Goal: Transaction & Acquisition: Book appointment/travel/reservation

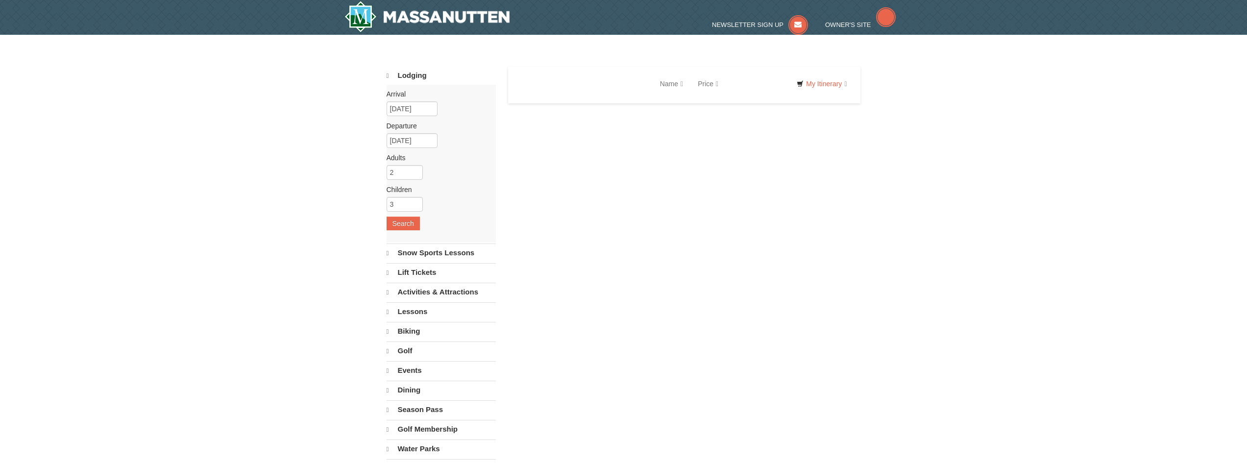
select select "10"
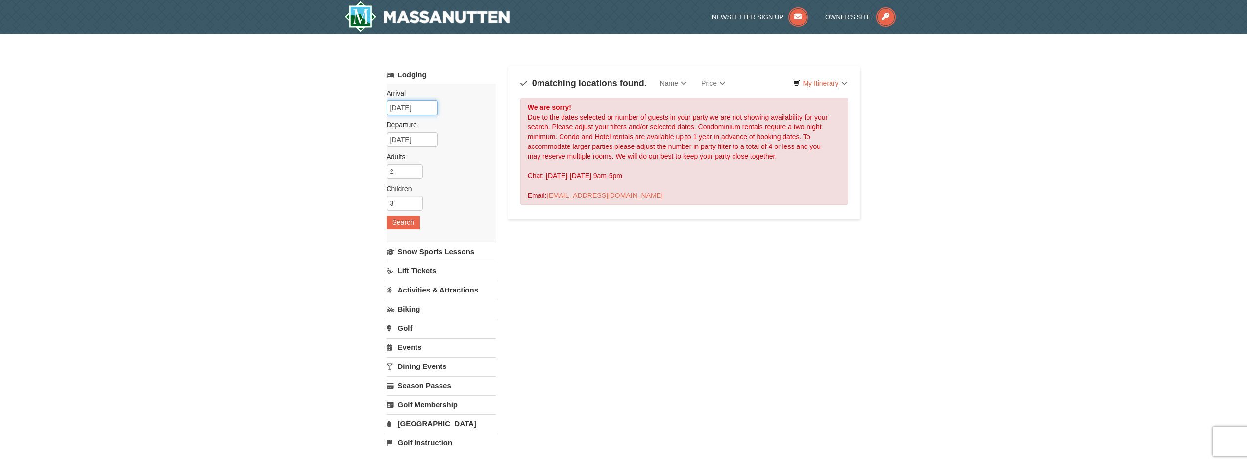
click at [427, 108] on input "05/13/2026" at bounding box center [412, 107] width 51 height 15
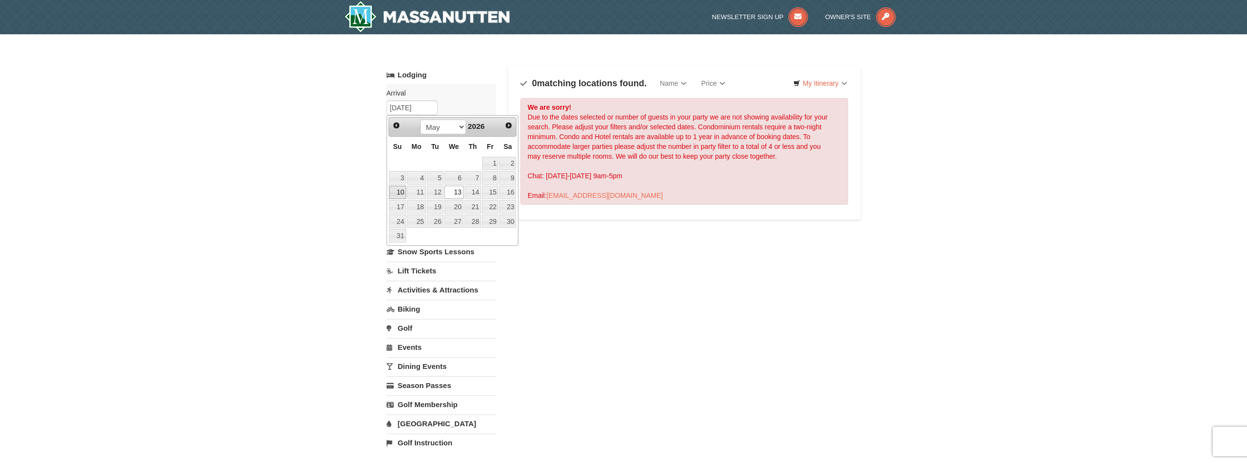
click at [401, 195] on link "10" at bounding box center [397, 193] width 17 height 14
type input "05/10/2026"
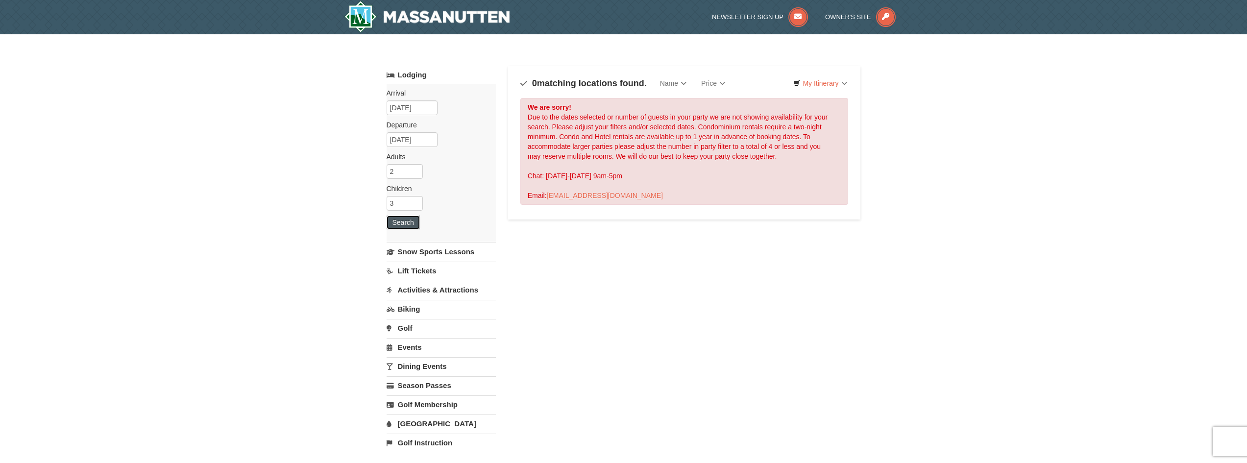
click at [398, 225] on button "Search" at bounding box center [403, 223] width 33 height 14
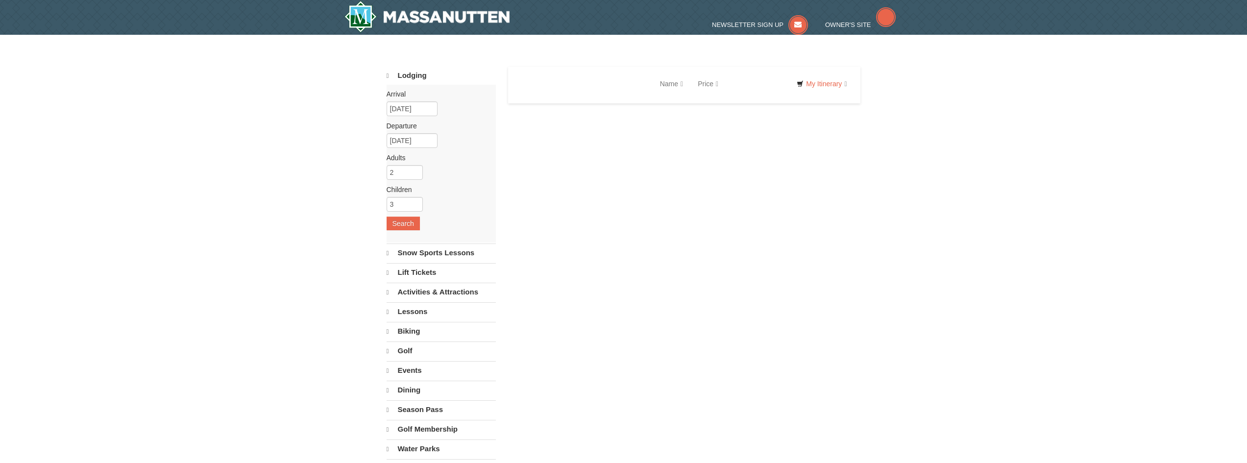
select select "10"
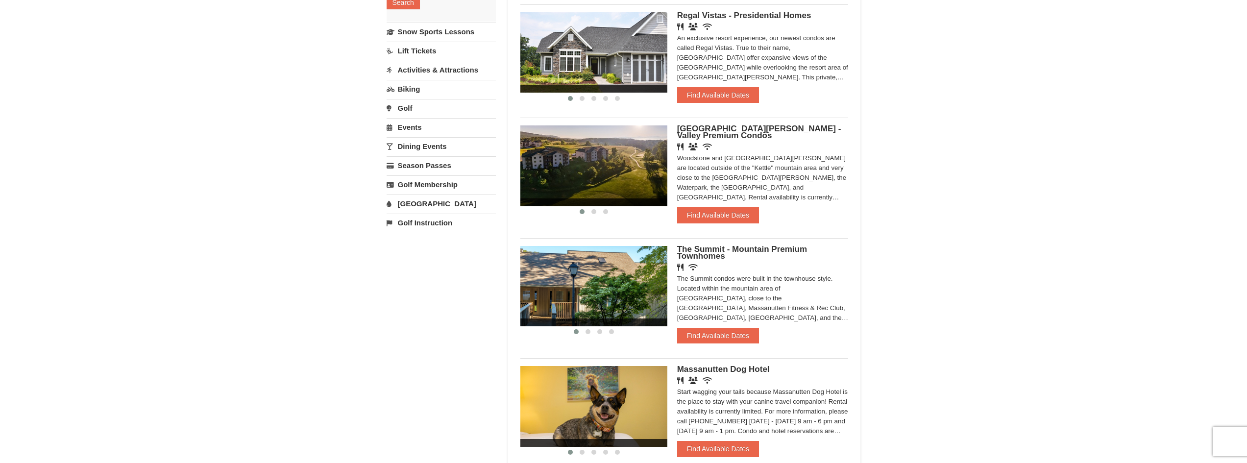
scroll to position [196, 0]
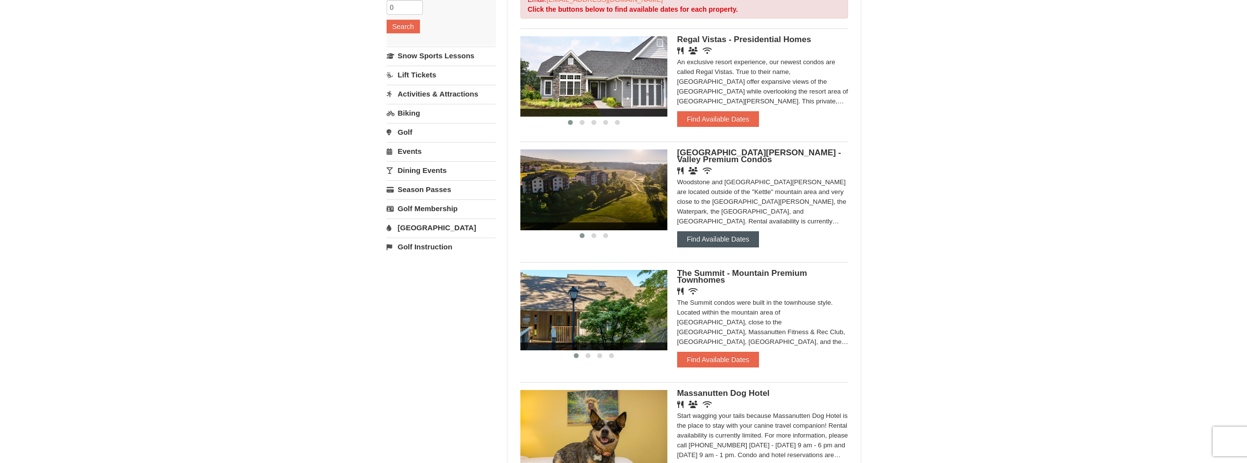
click at [728, 238] on button "Find Available Dates" at bounding box center [718, 239] width 82 height 16
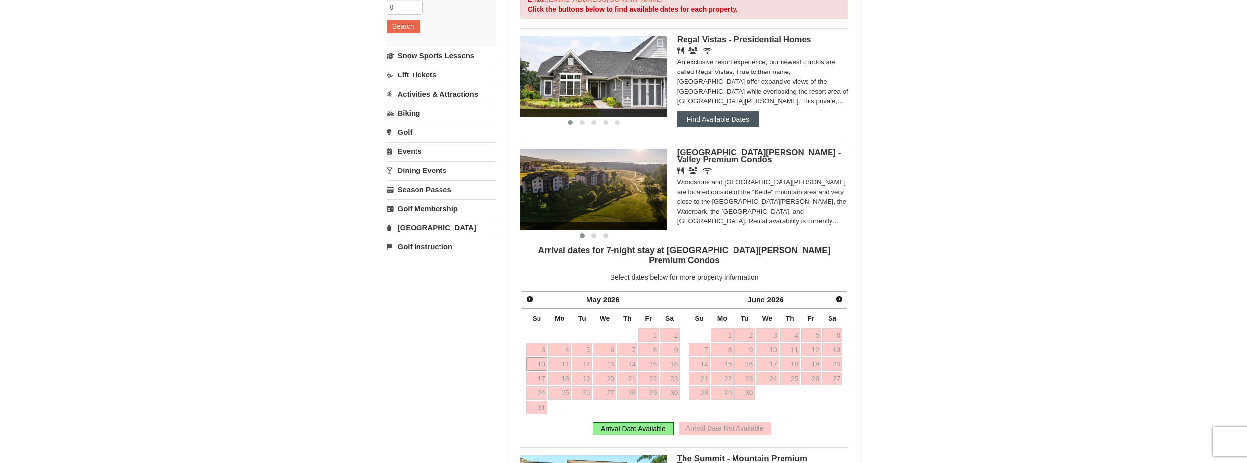
click at [722, 116] on button "Find Available Dates" at bounding box center [718, 119] width 82 height 16
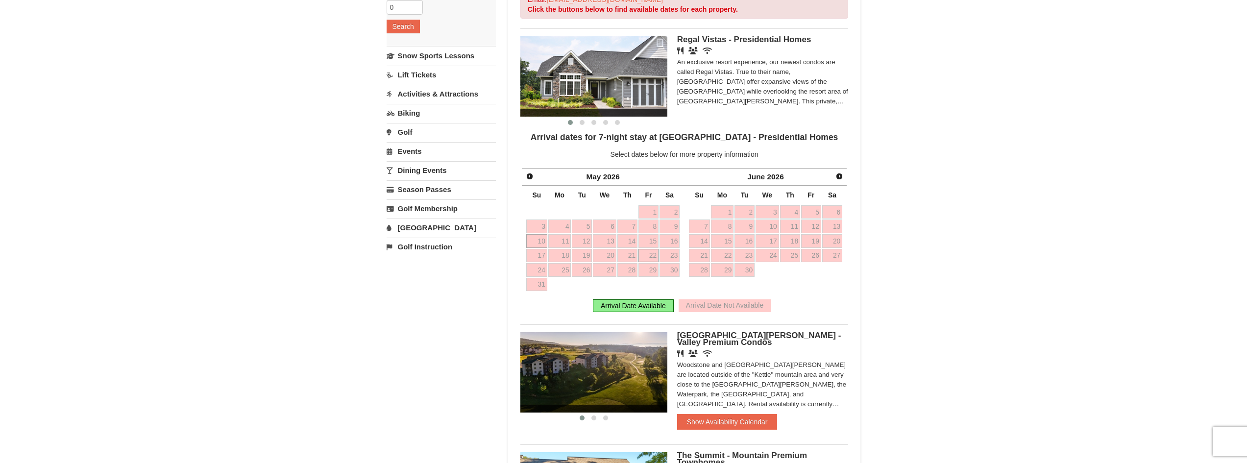
click at [650, 250] on link "22" at bounding box center [648, 256] width 20 height 14
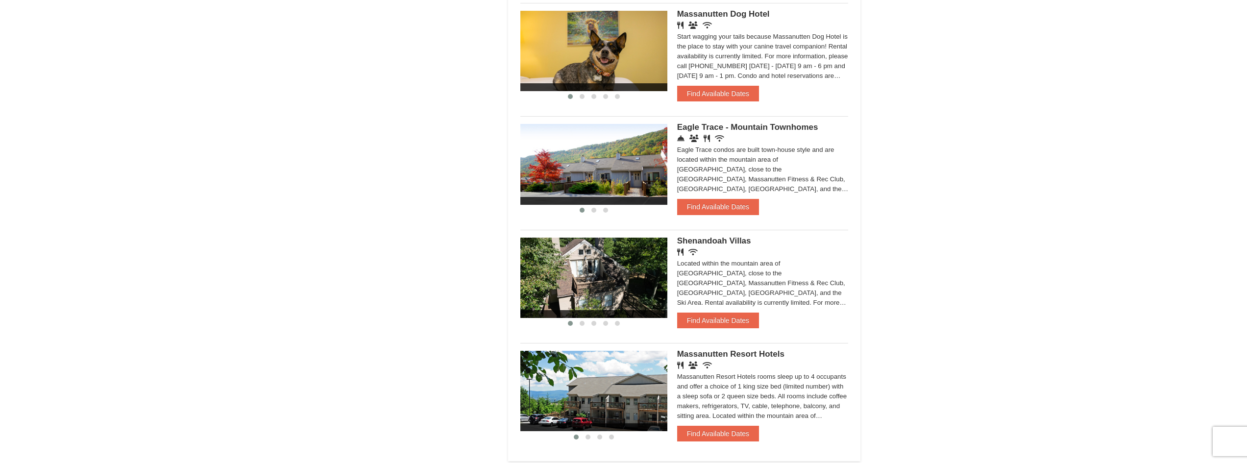
scroll to position [784, 0]
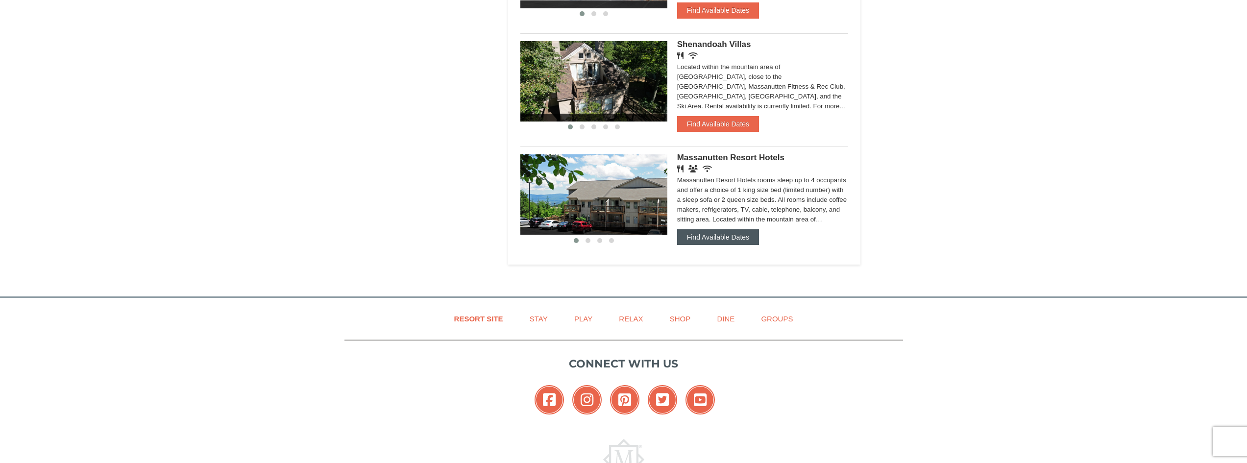
click at [731, 244] on button "Find Available Dates" at bounding box center [718, 237] width 82 height 16
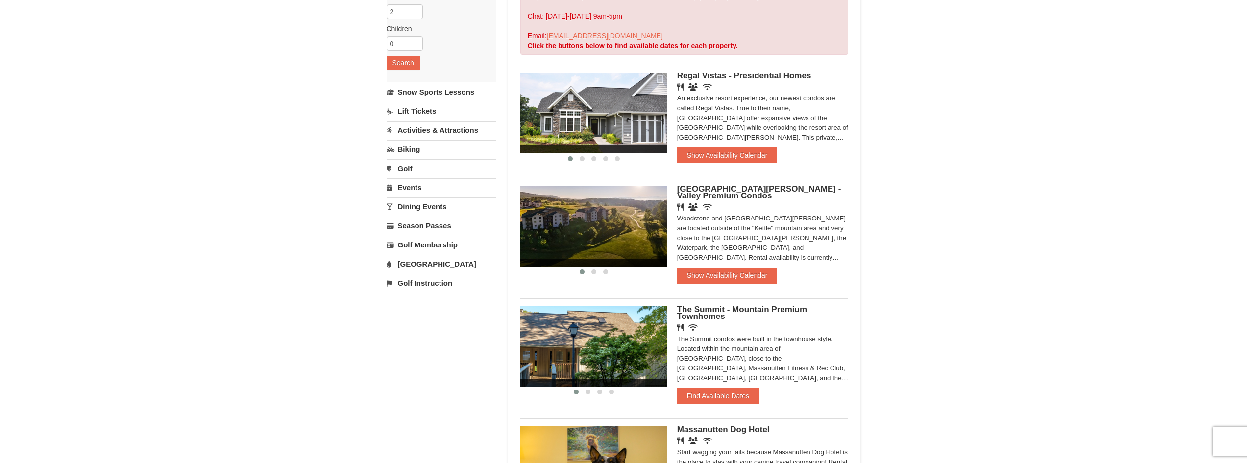
scroll to position [135, 0]
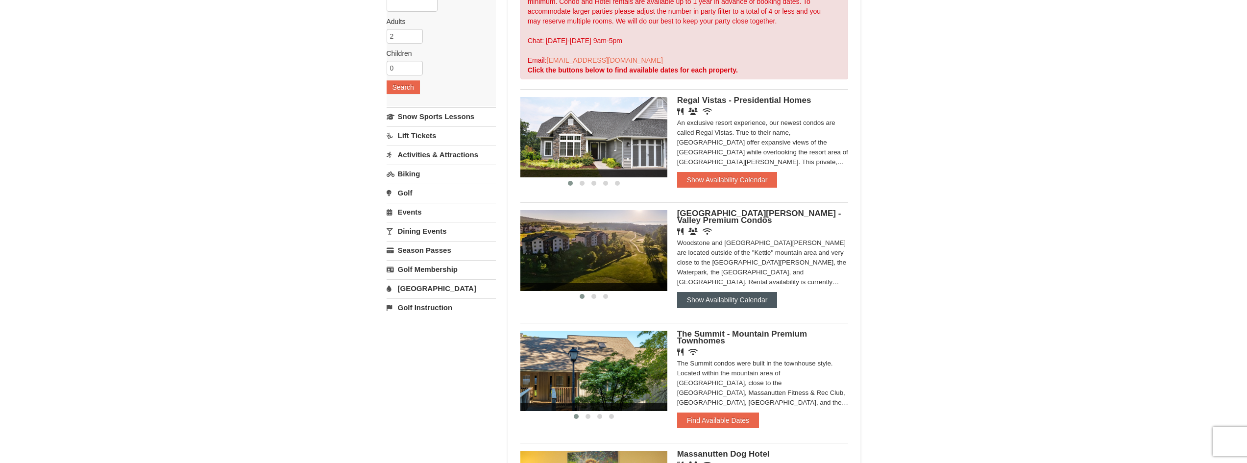
click at [719, 296] on button "Show Availability Calendar" at bounding box center [727, 300] width 100 height 16
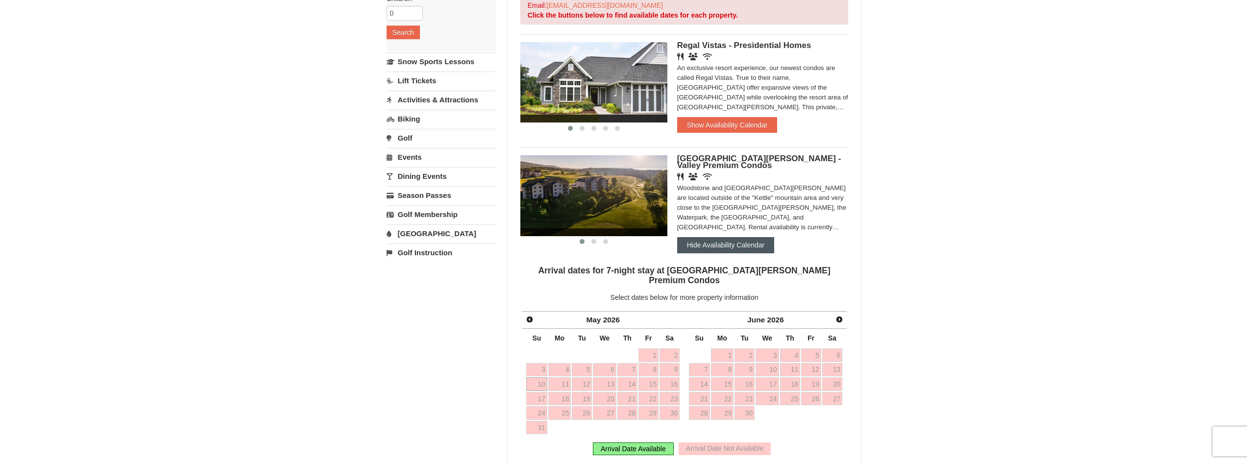
scroll to position [282, 0]
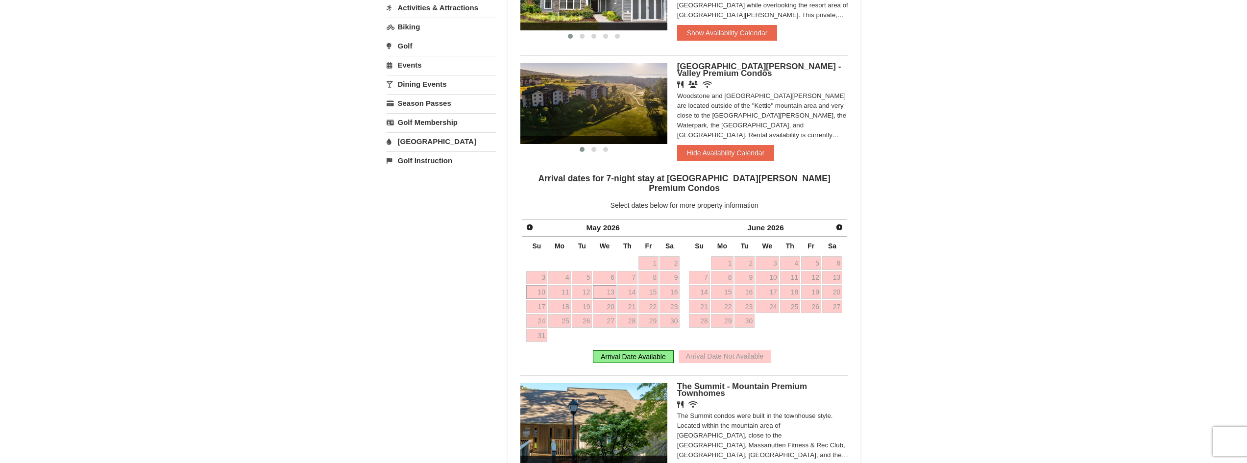
click at [610, 285] on link "13" at bounding box center [605, 292] width 24 height 14
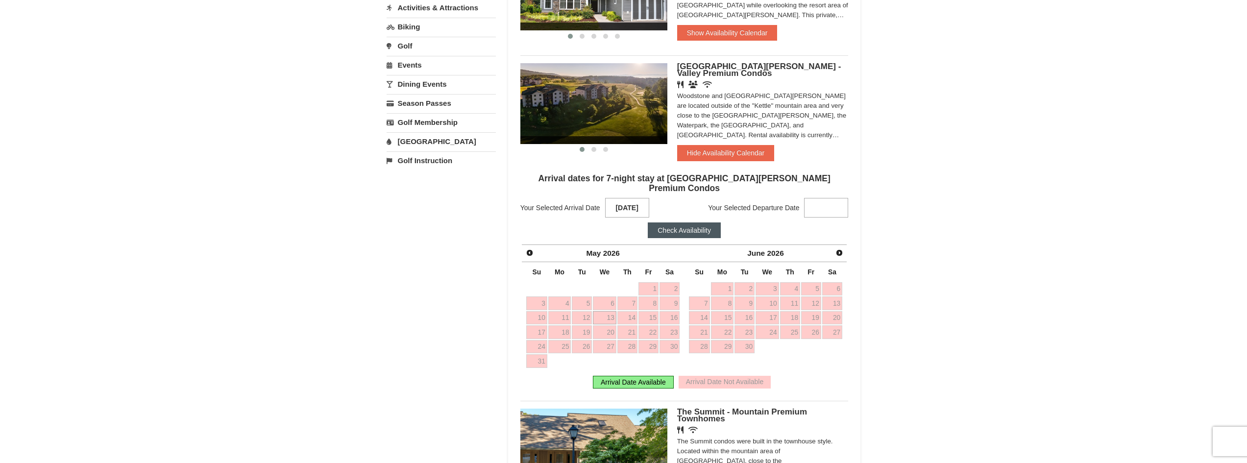
click at [816, 198] on strong at bounding box center [826, 208] width 44 height 20
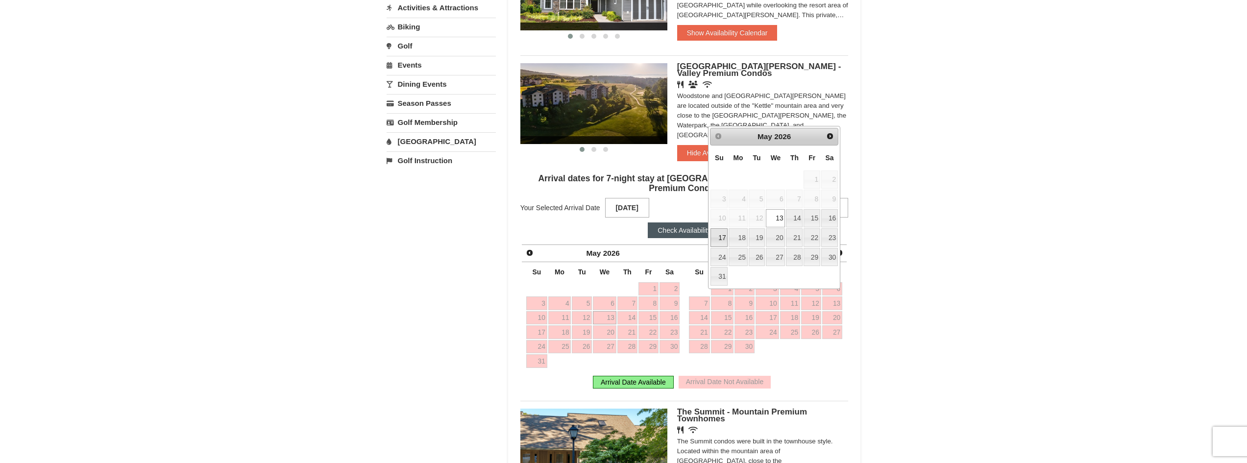
click at [721, 230] on link "17" at bounding box center [718, 237] width 17 height 19
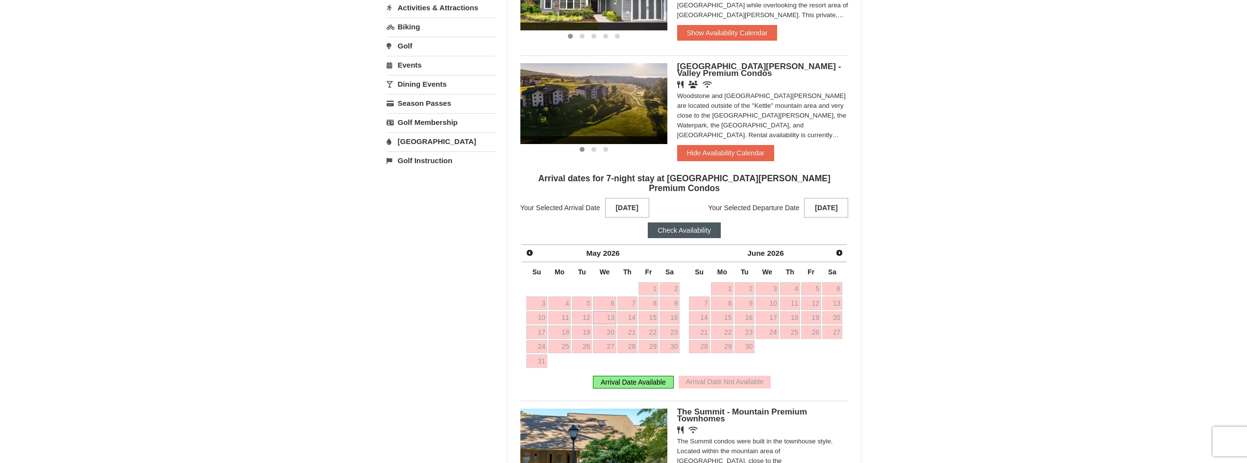
click at [693, 224] on button "Check Availability" at bounding box center [684, 230] width 73 height 16
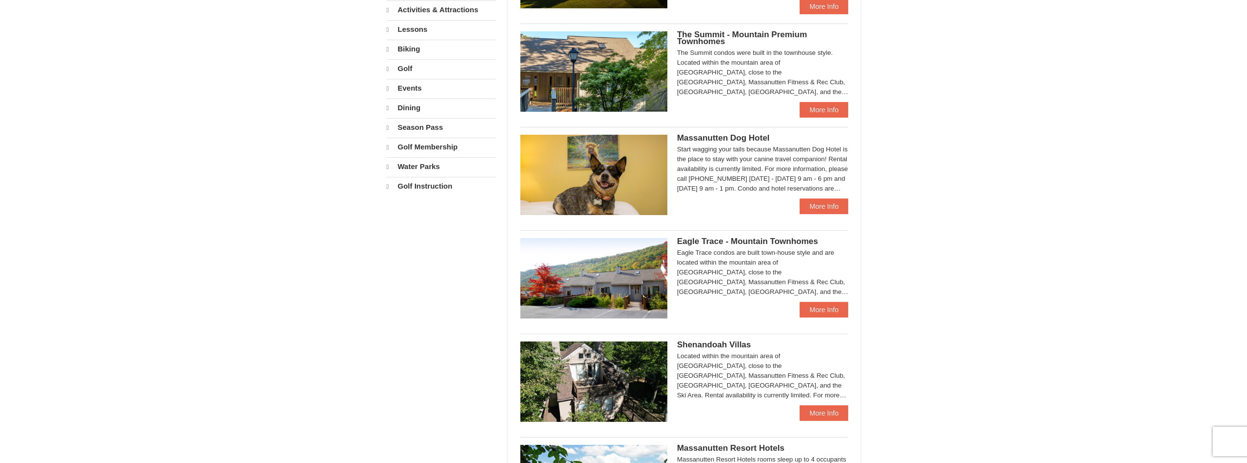
select select "10"
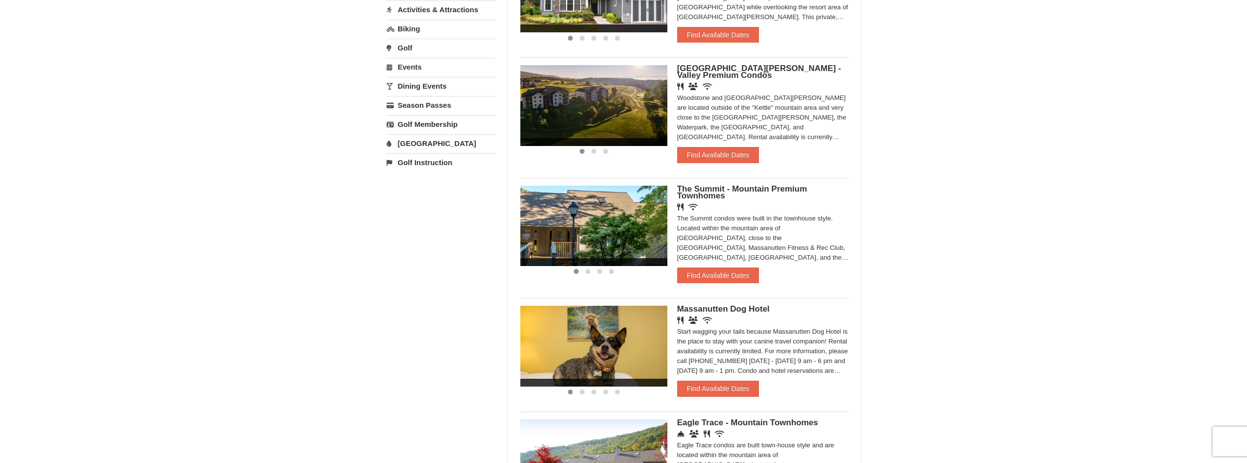
scroll to position [282, 0]
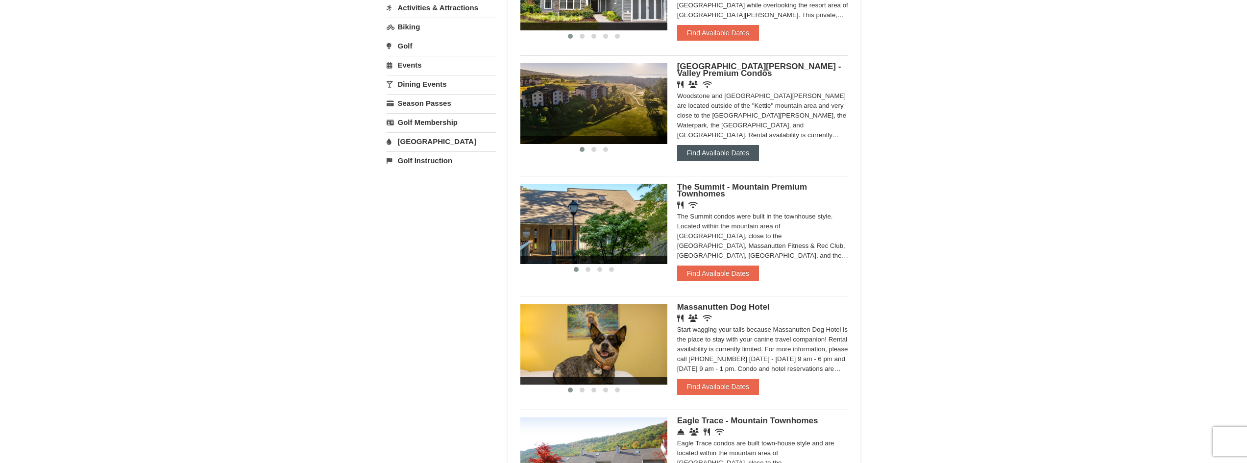
click at [721, 153] on button "Find Available Dates" at bounding box center [718, 153] width 82 height 16
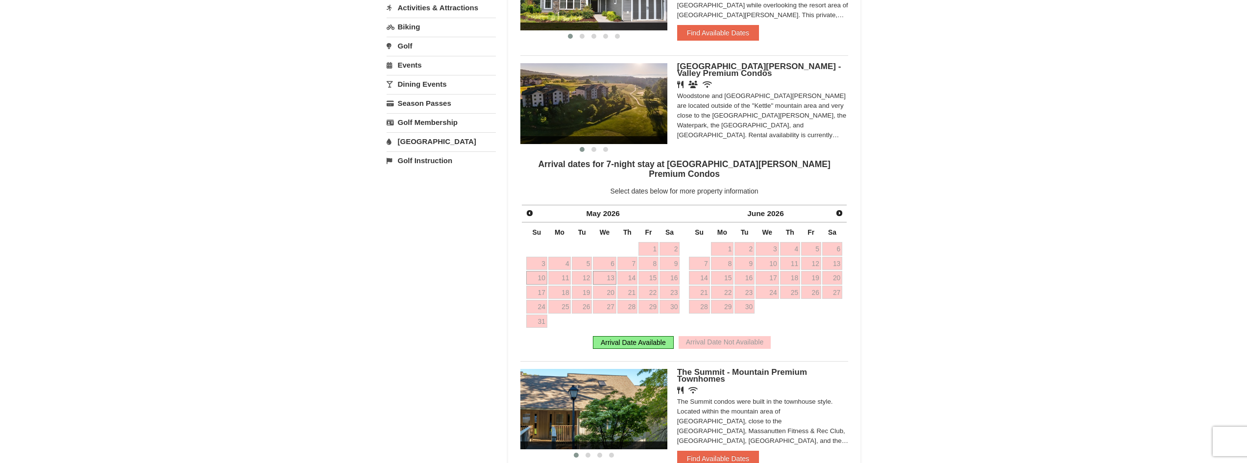
click at [602, 271] on link "13" at bounding box center [605, 278] width 24 height 14
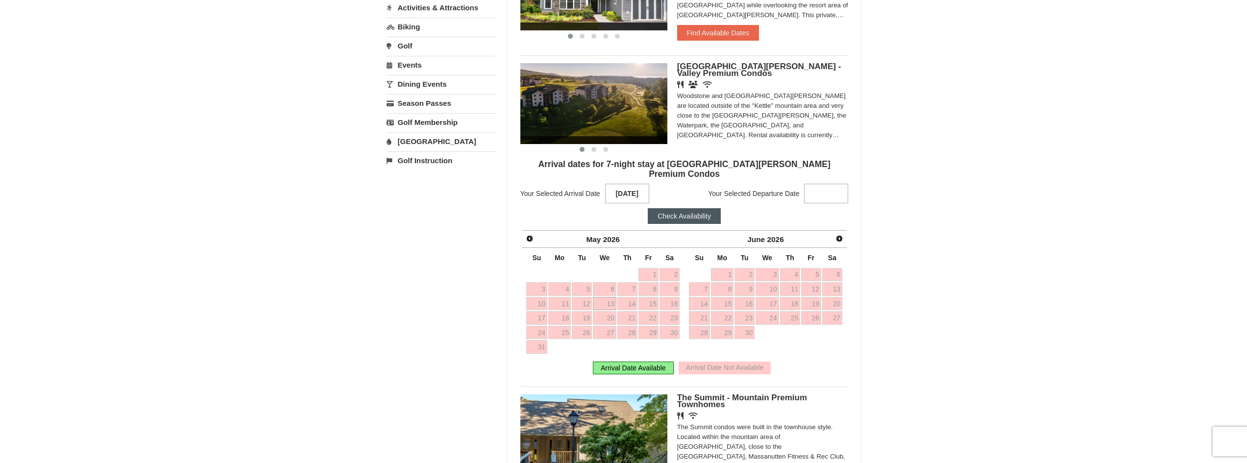
click at [830, 184] on strong at bounding box center [826, 194] width 44 height 20
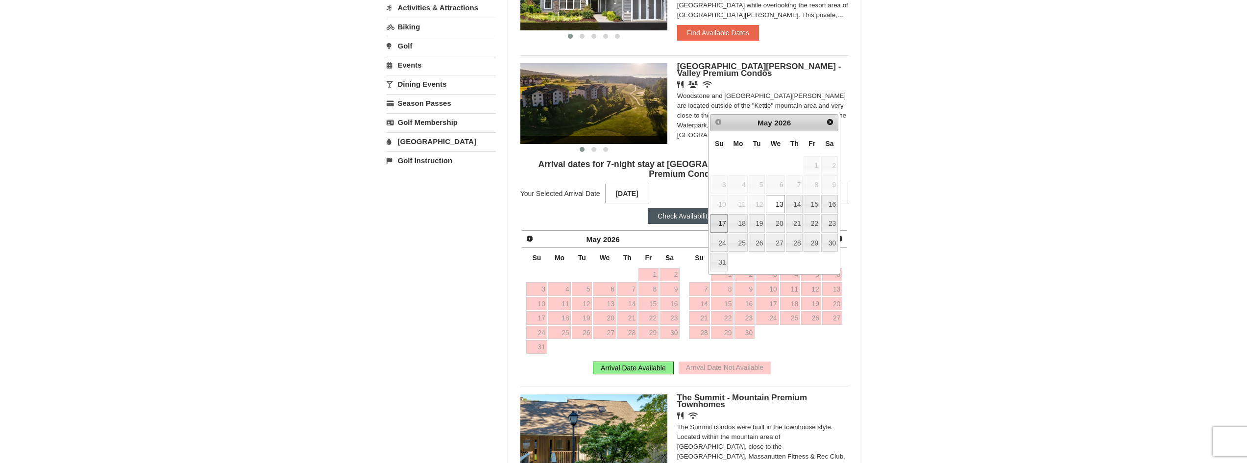
click at [720, 215] on link "17" at bounding box center [718, 223] width 17 height 19
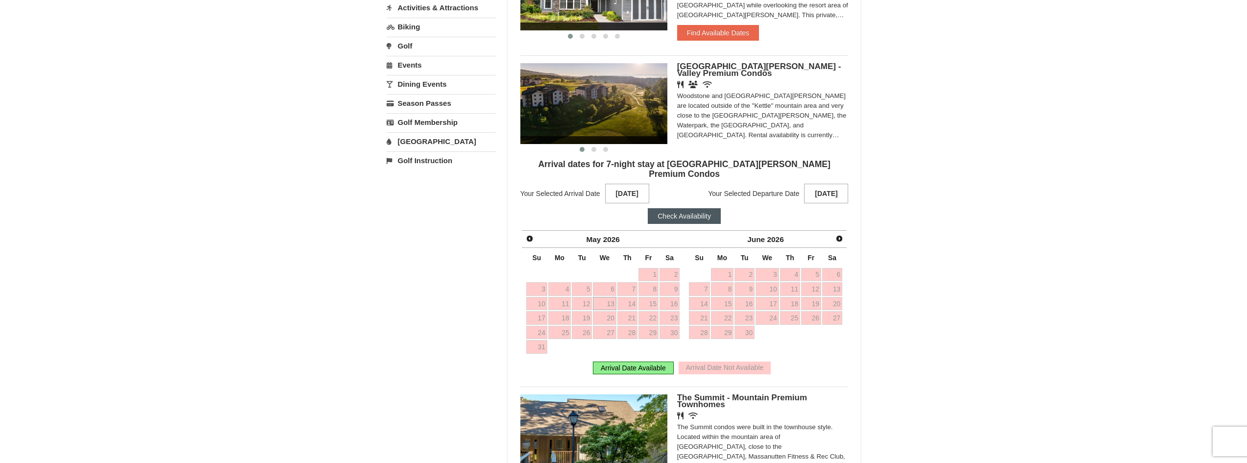
click at [673, 208] on button "Check Availability" at bounding box center [684, 216] width 73 height 16
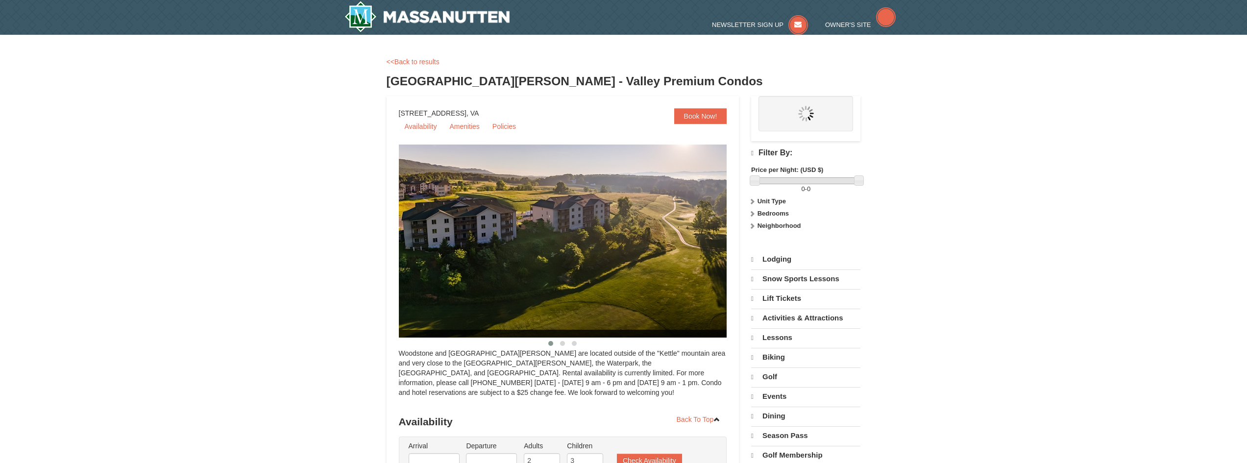
select select "10"
